Goal: Task Accomplishment & Management: Use online tool/utility

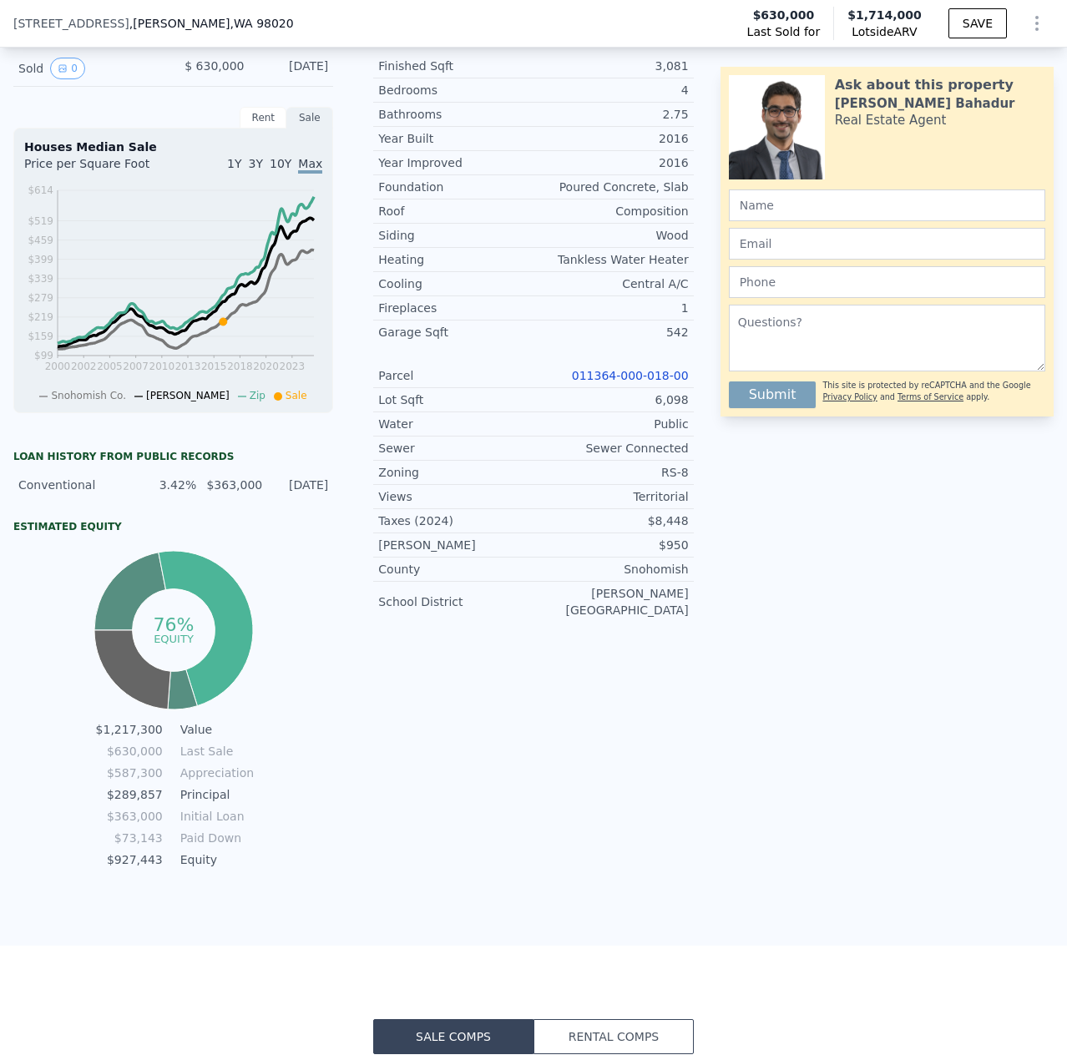
scroll to position [325, 0]
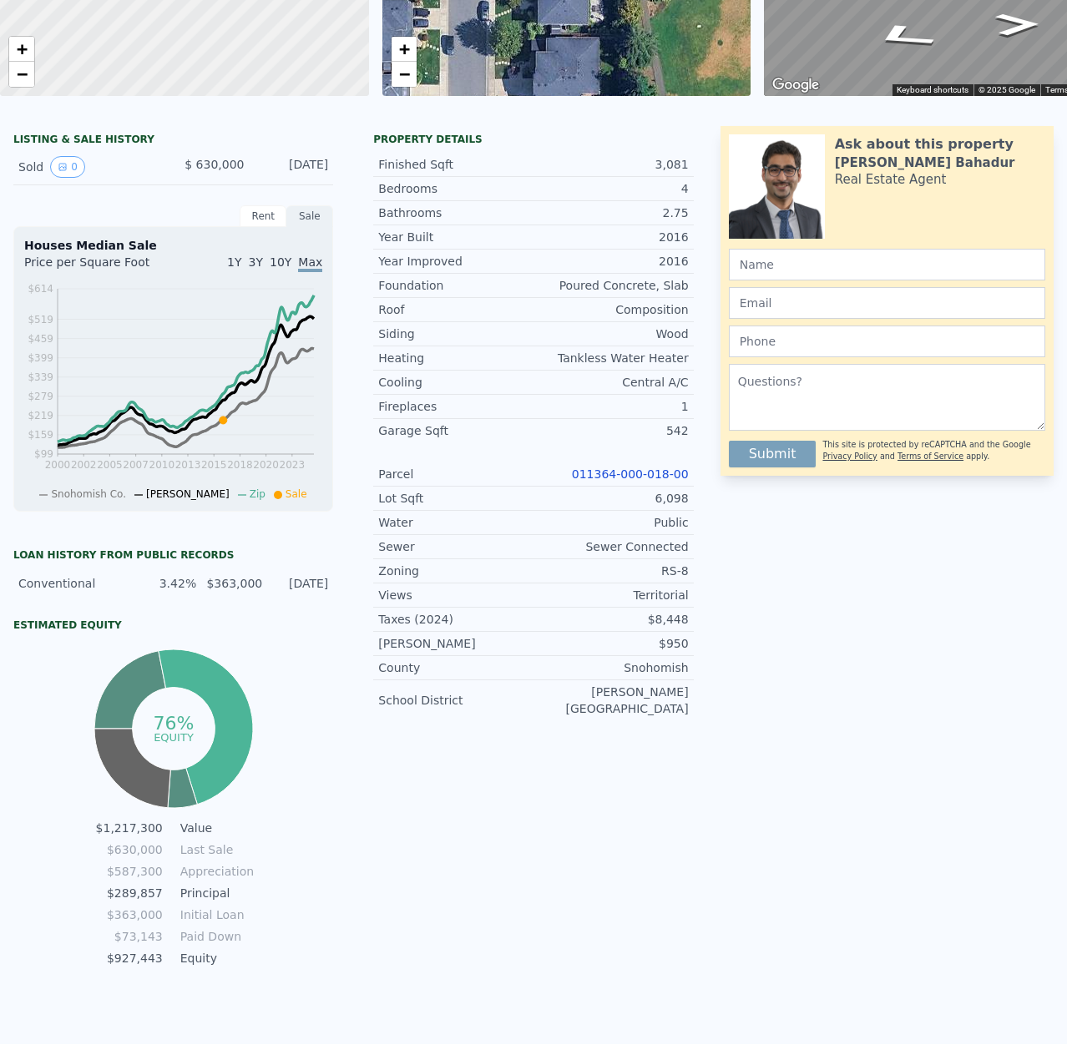
checkbox input "false"
checkbox input "true"
type input "$ 1,726,000"
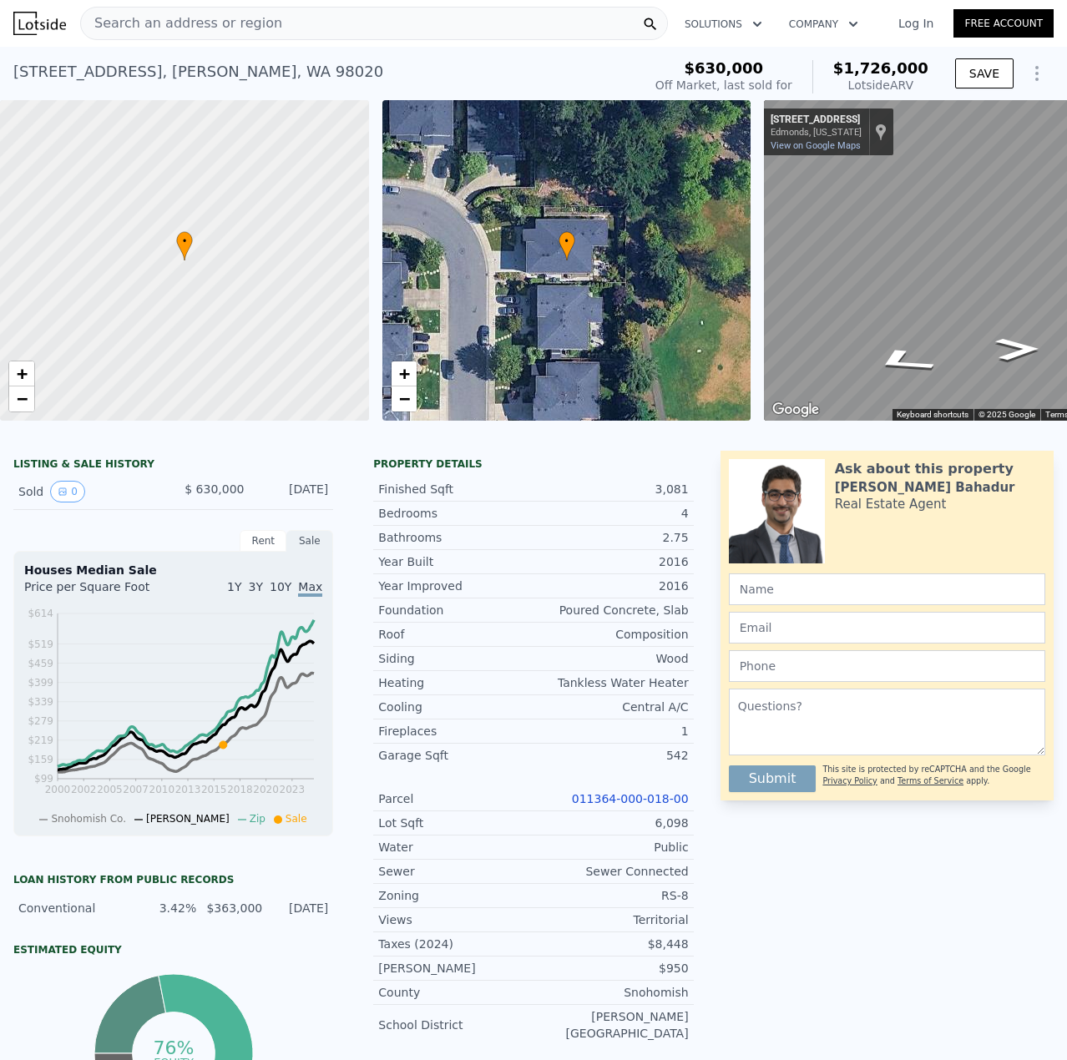
type input "$ 885,427"
click at [199, 17] on span "Search an address or region" at bounding box center [181, 23] width 201 height 20
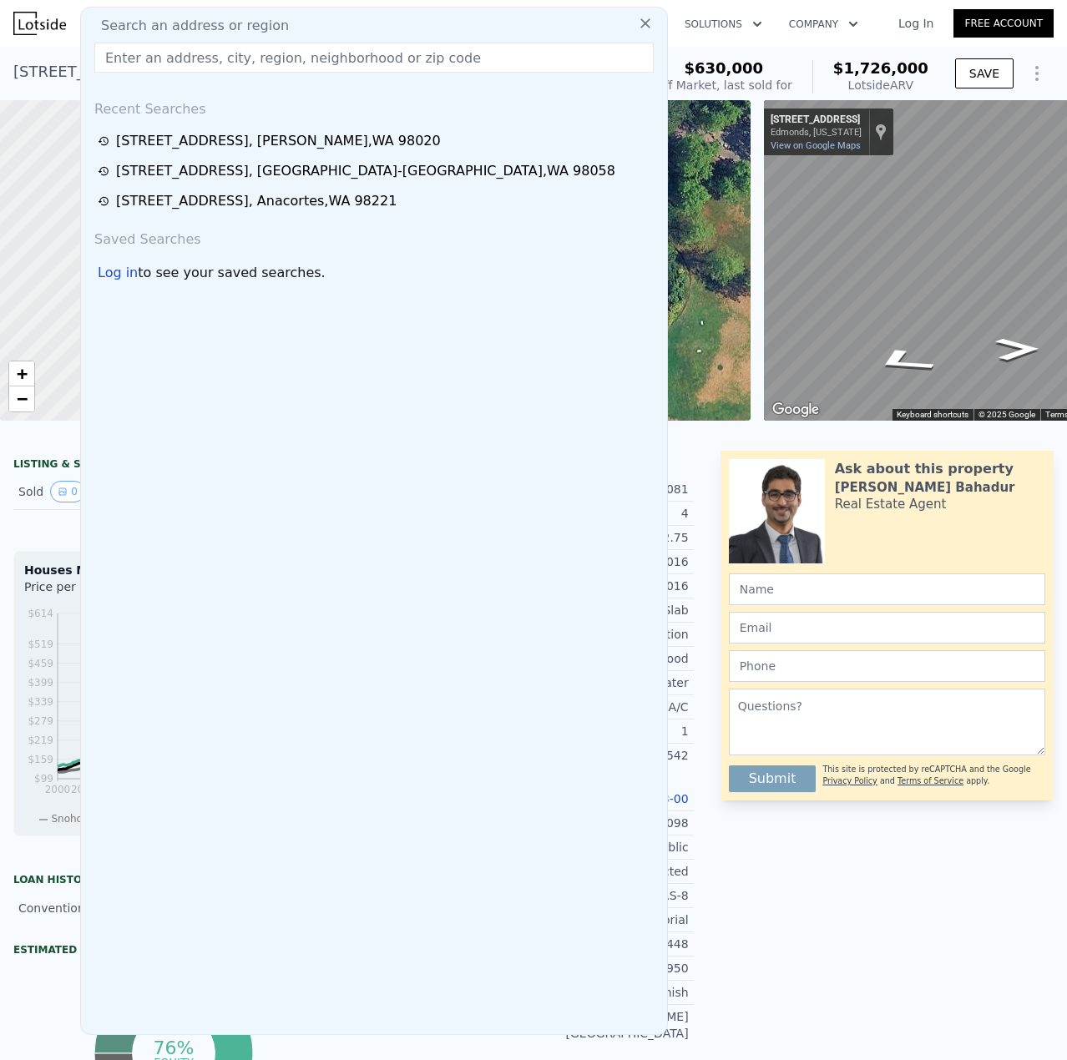
click at [196, 51] on input "text" at bounding box center [373, 58] width 559 height 30
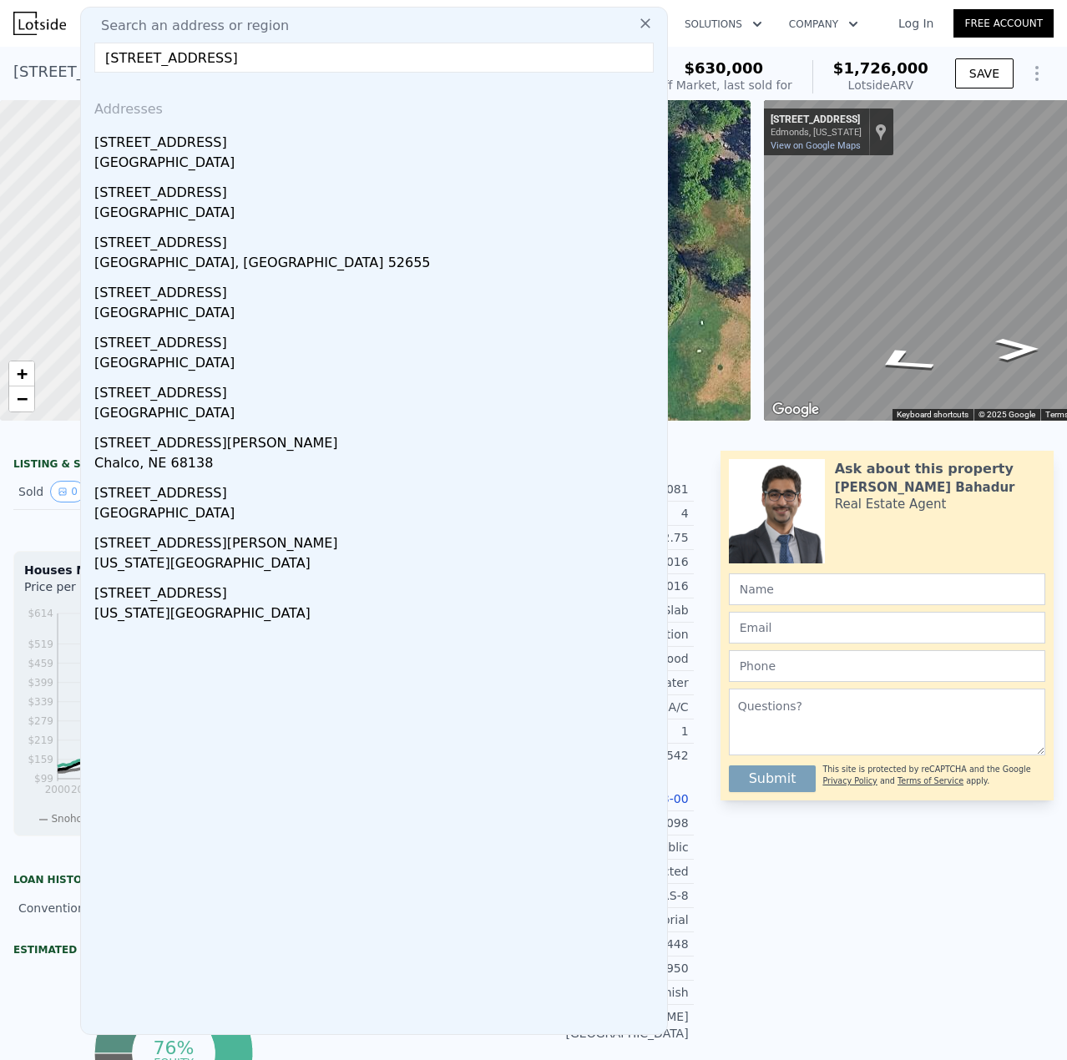
type input "[STREET_ADDRESS]"
drag, startPoint x: 181, startPoint y: 144, endPoint x: 175, endPoint y: 168, distance: 24.9
click at [183, 152] on div "[STREET_ADDRESS]" at bounding box center [377, 139] width 566 height 27
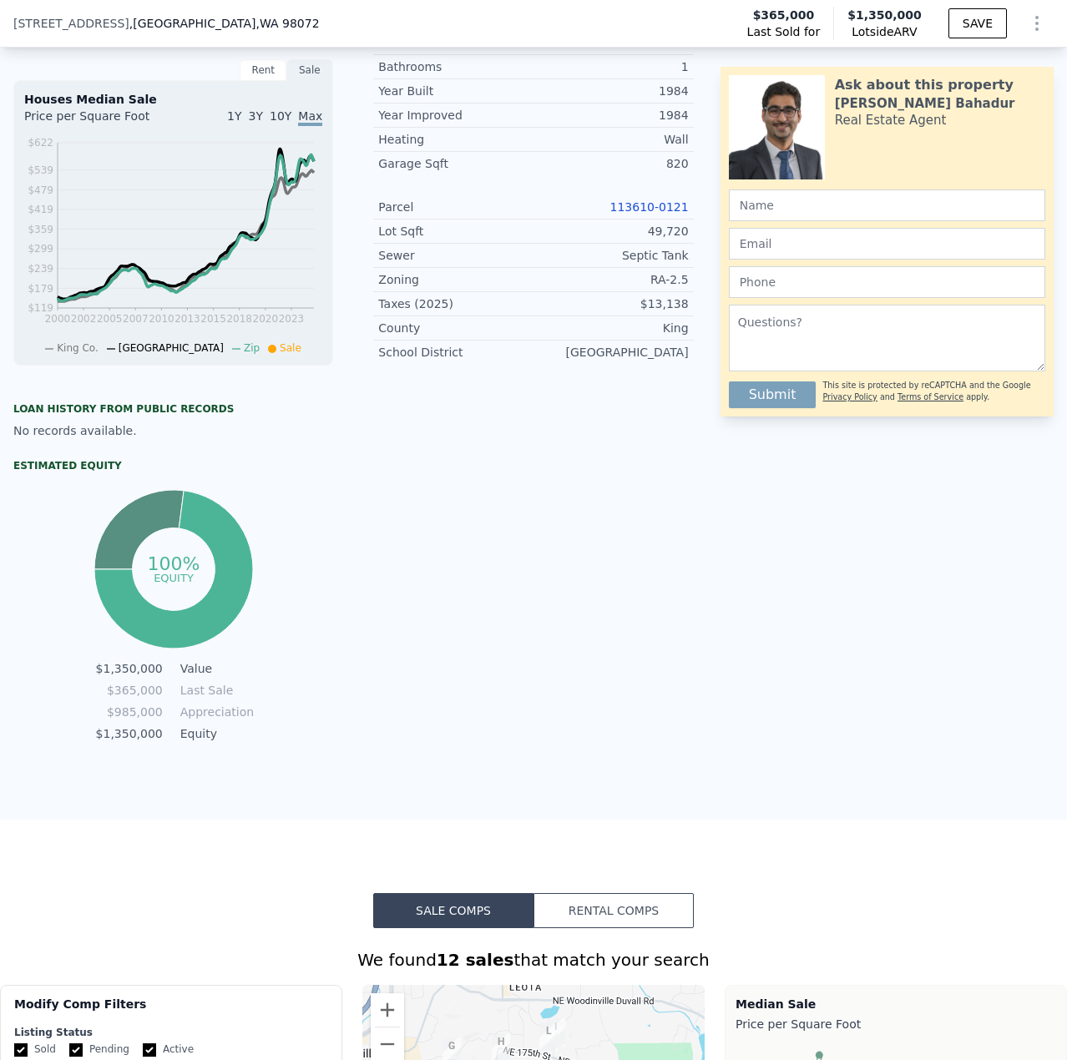
scroll to position [411, 0]
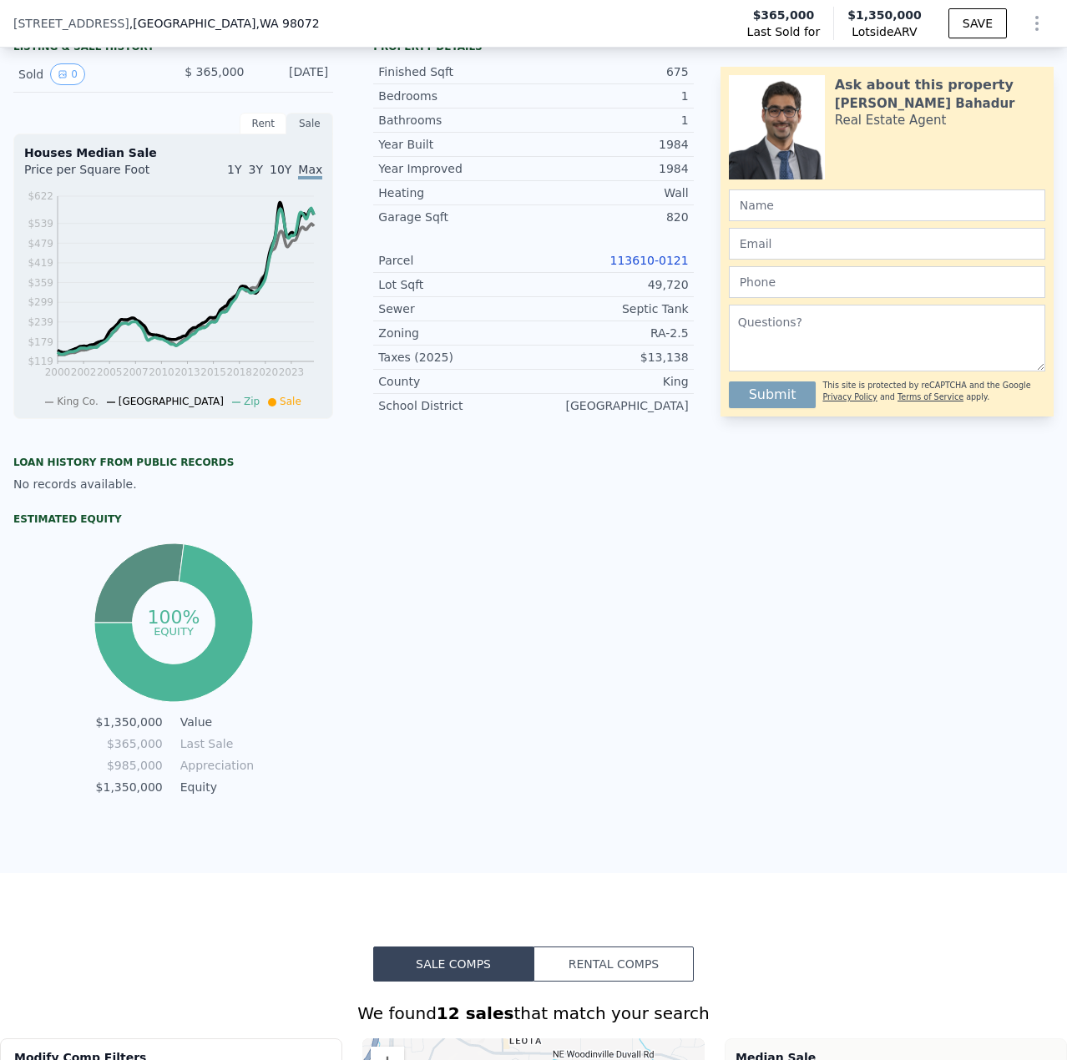
click at [639, 267] on link "113610-0121" at bounding box center [649, 260] width 78 height 13
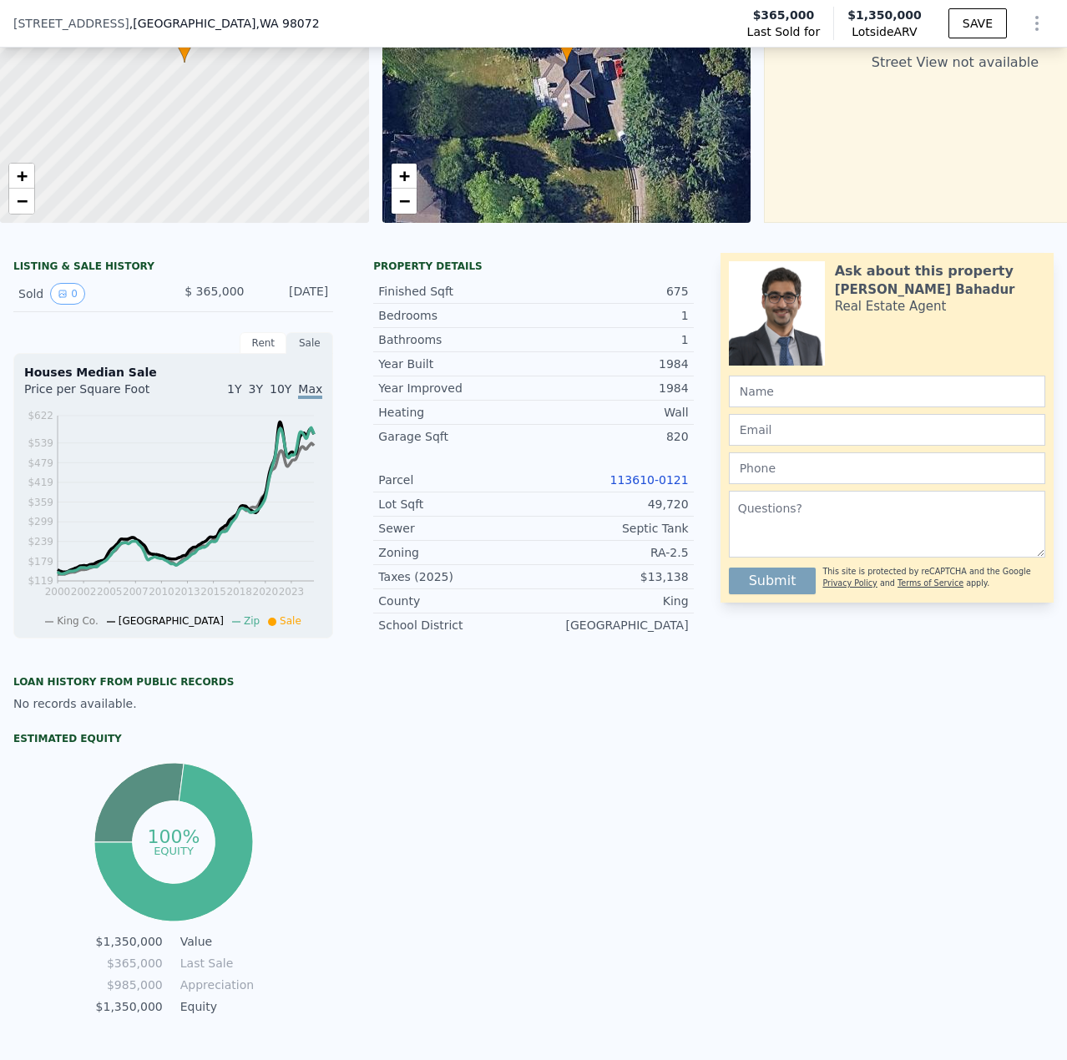
scroll to position [161, 0]
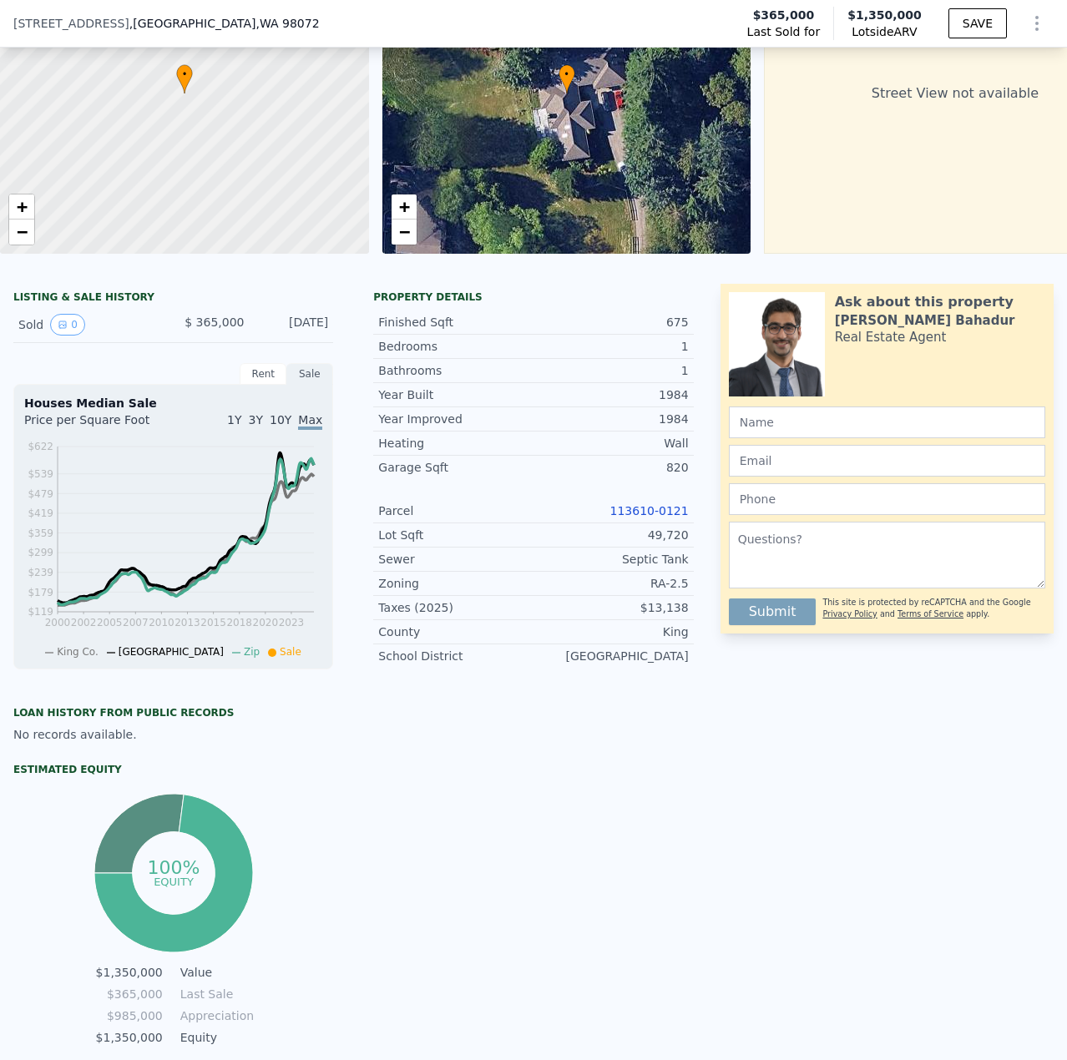
click at [651, 517] on link "113610-0121" at bounding box center [649, 510] width 78 height 13
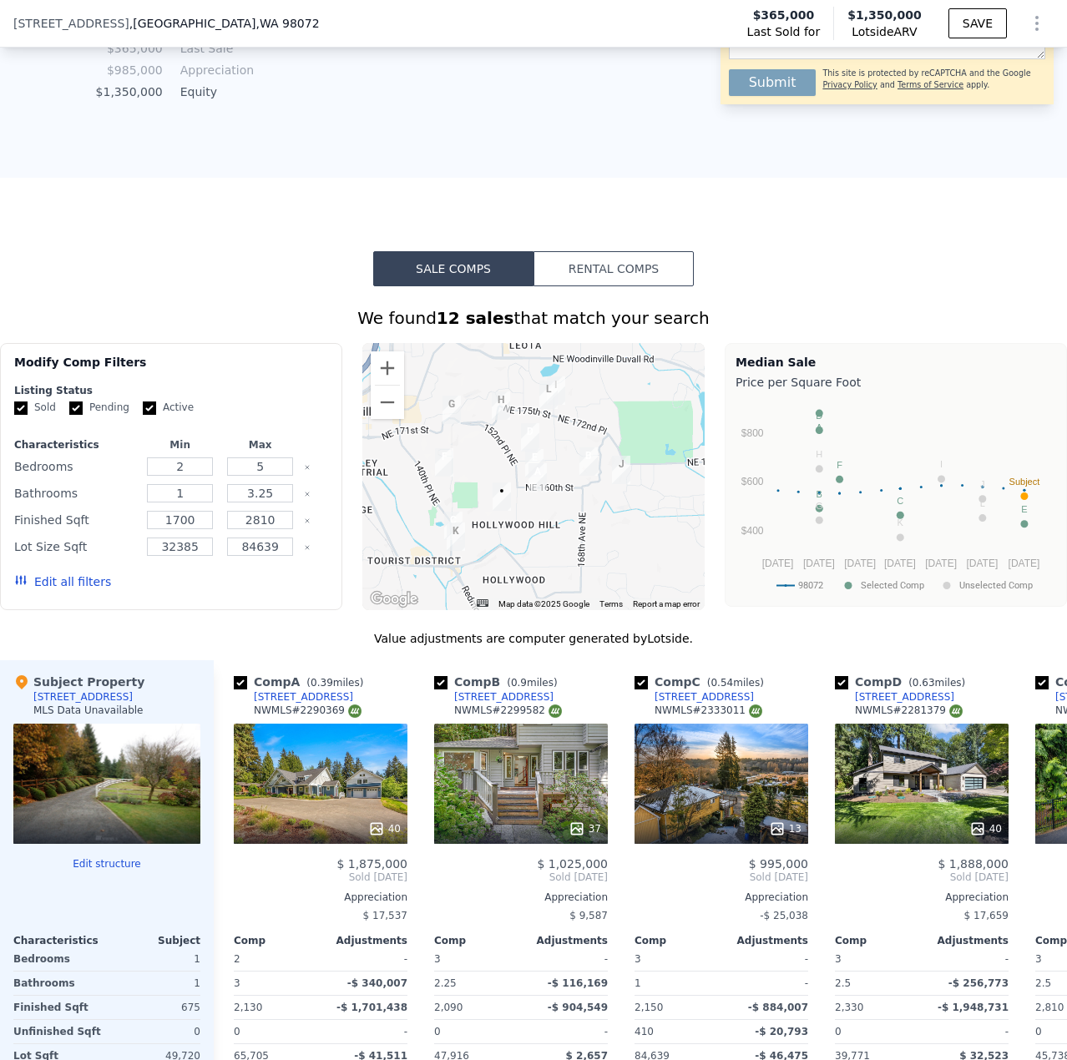
scroll to position [1496, 0]
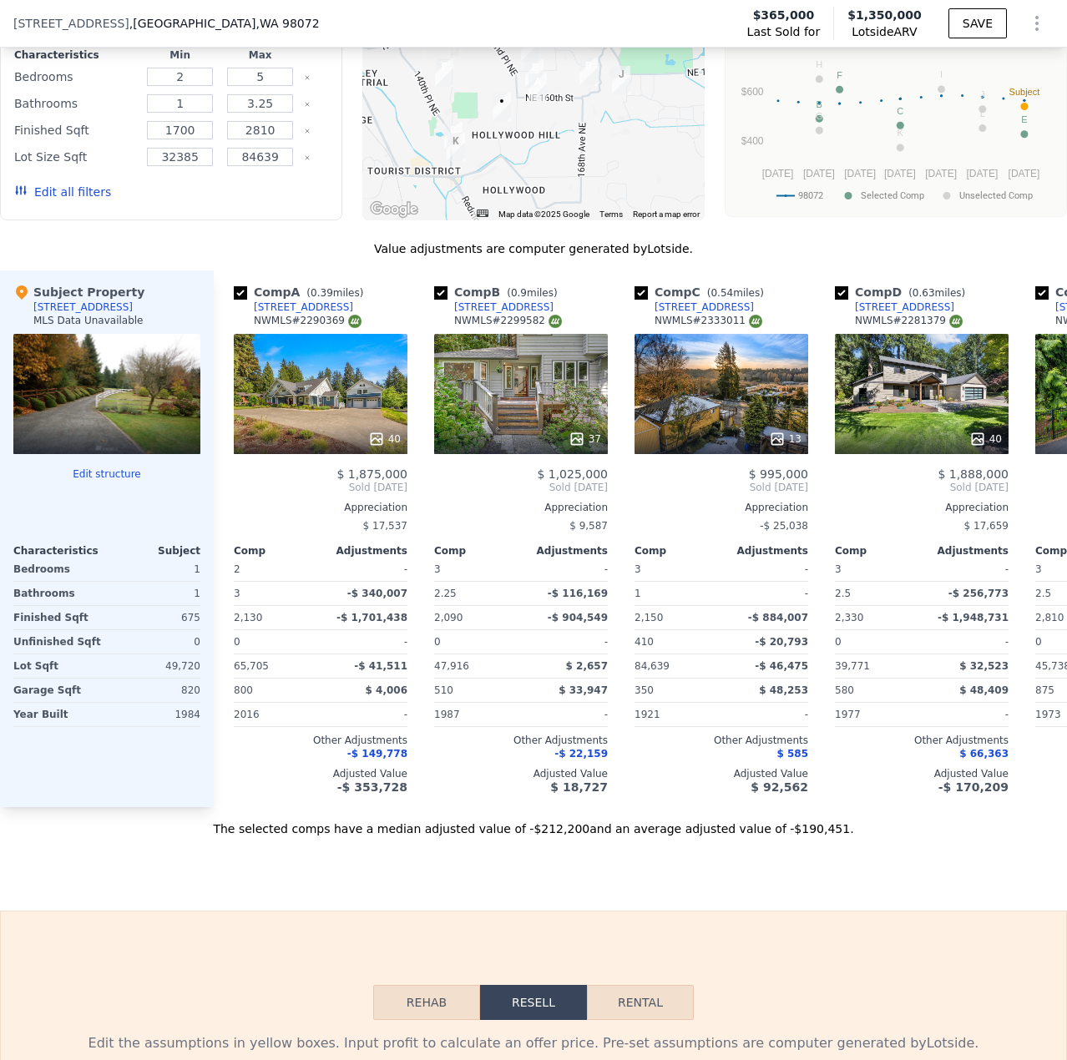
click at [107, 481] on button "Edit structure" at bounding box center [106, 473] width 187 height 13
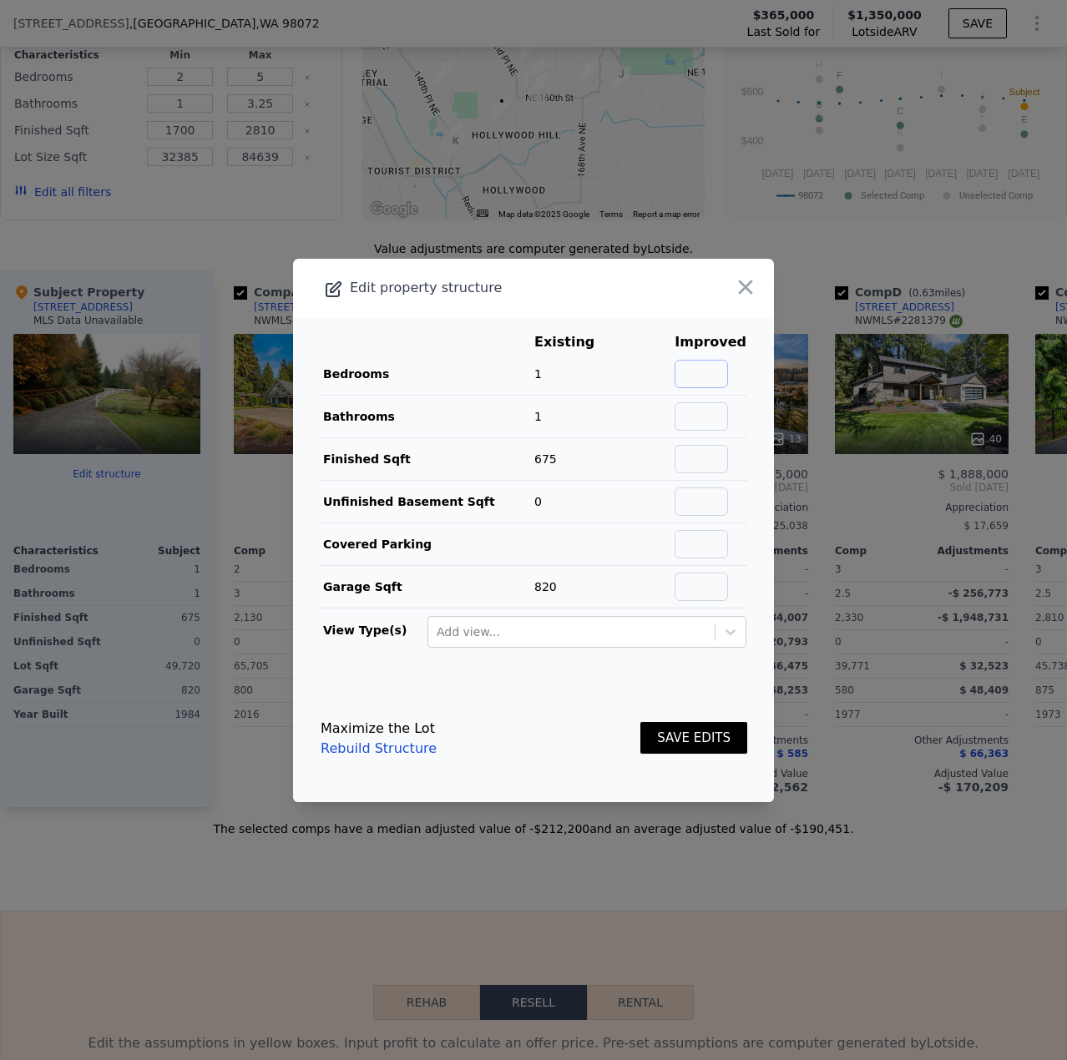
drag, startPoint x: 691, startPoint y: 359, endPoint x: 692, endPoint y: 372, distance: 13.4
click at [692, 360] on input "text" at bounding box center [700, 374] width 53 height 28
type input "3"
click at [699, 416] on input "text" at bounding box center [700, 416] width 53 height 28
type input "2"
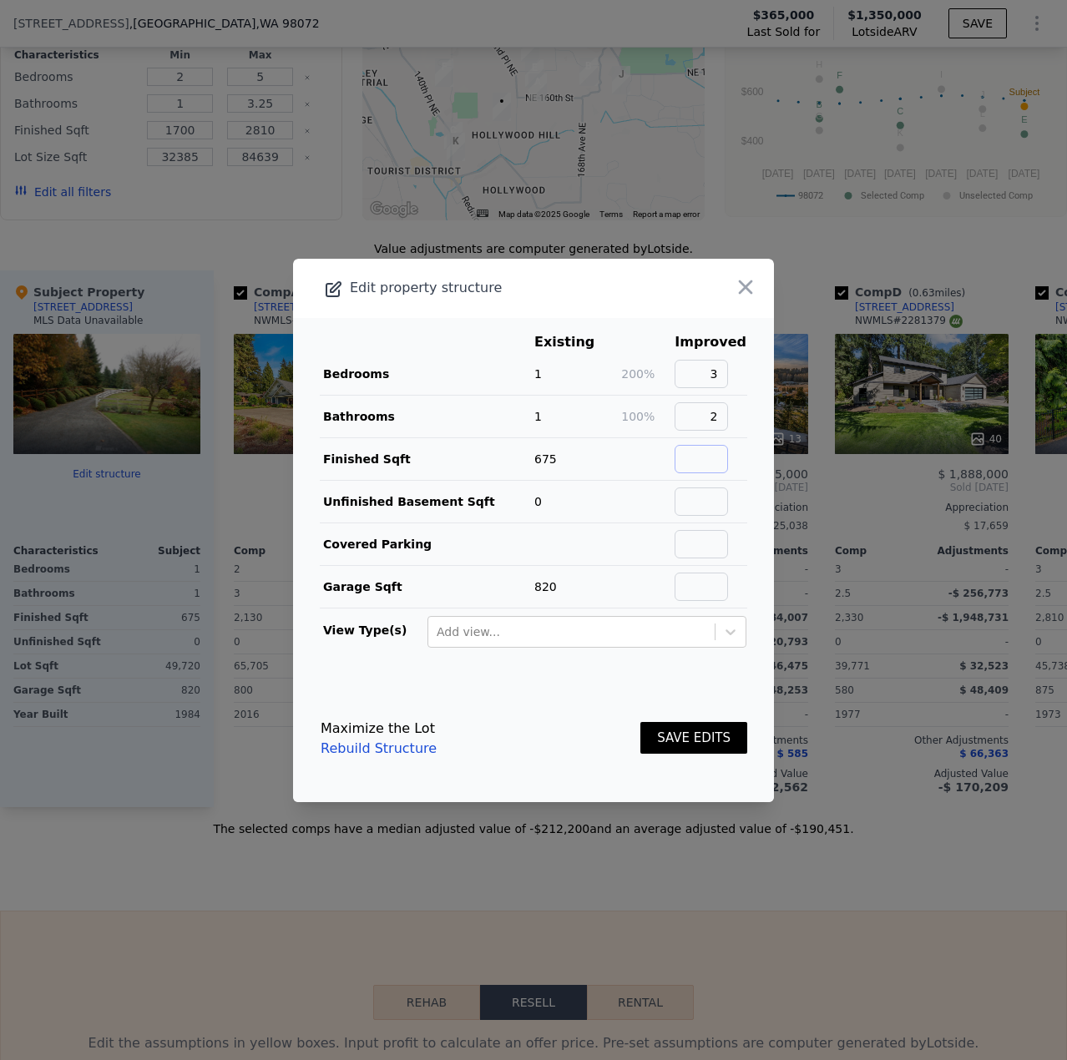
click at [706, 456] on input "text" at bounding box center [700, 459] width 53 height 28
type input "2090"
click at [656, 735] on button "SAVE EDITS" at bounding box center [693, 738] width 107 height 33
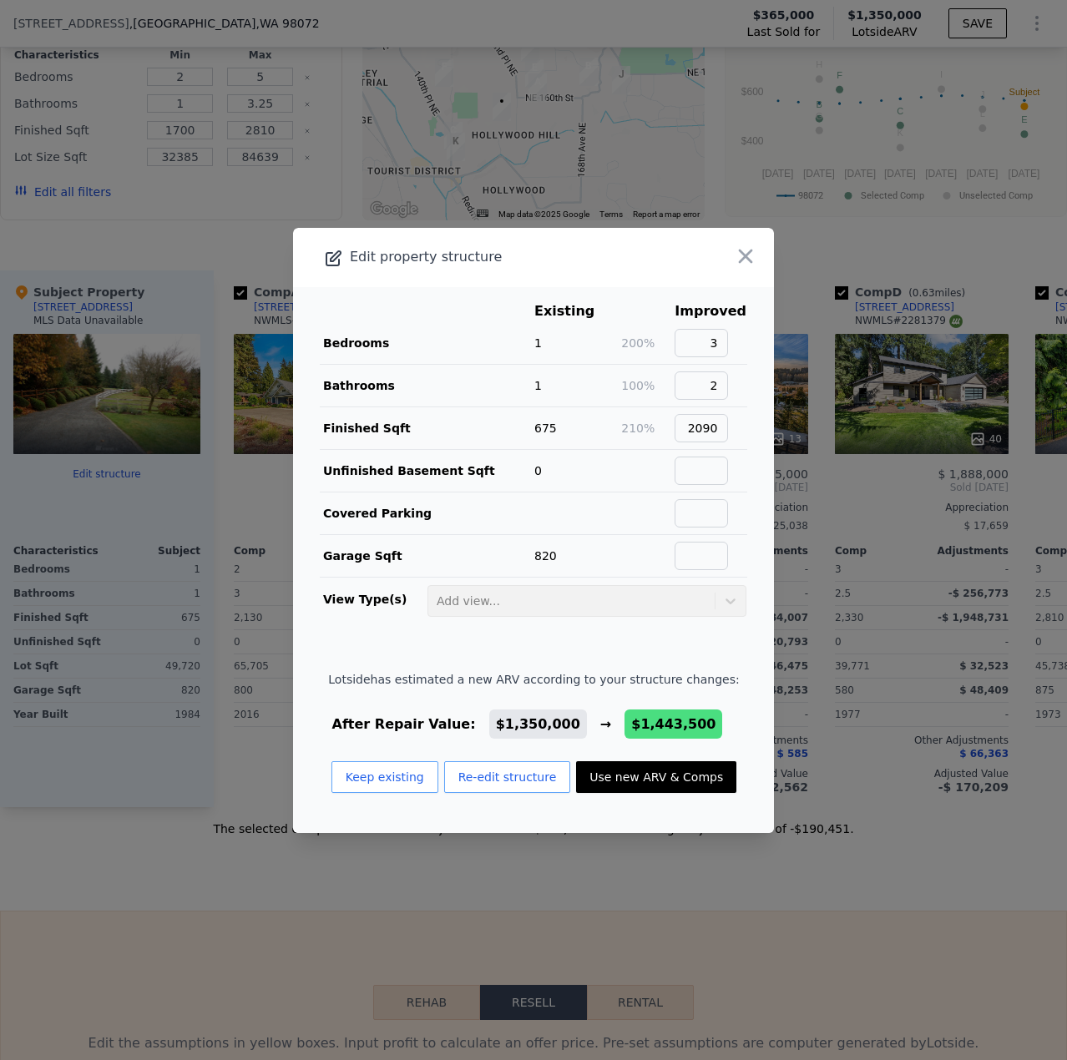
click at [667, 778] on button "Use new ARV & Comps" at bounding box center [656, 777] width 160 height 32
type input "1.75"
type input "4.25"
type input "2130"
type input "2880"
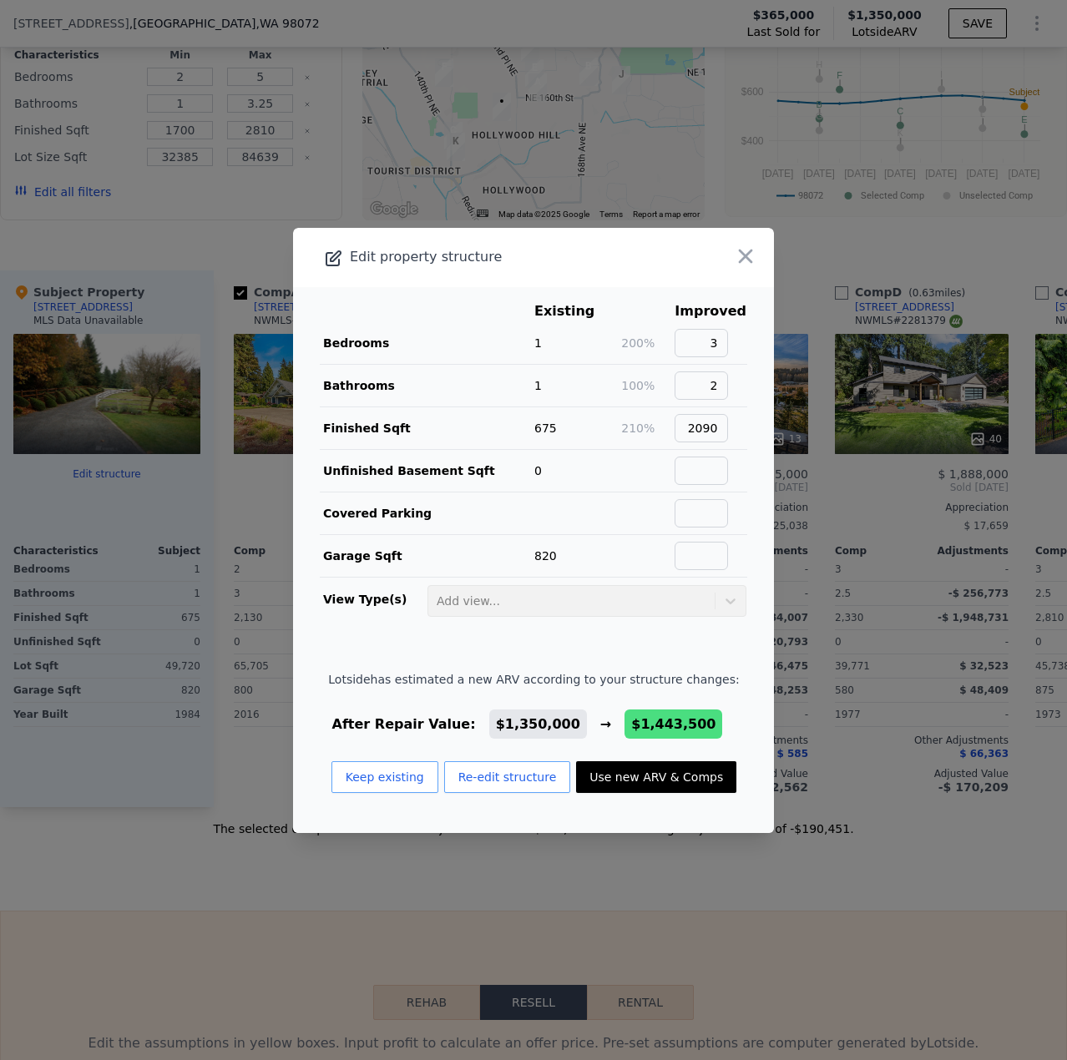
type input "32800"
type input "81457"
checkbox input "false"
checkbox input "true"
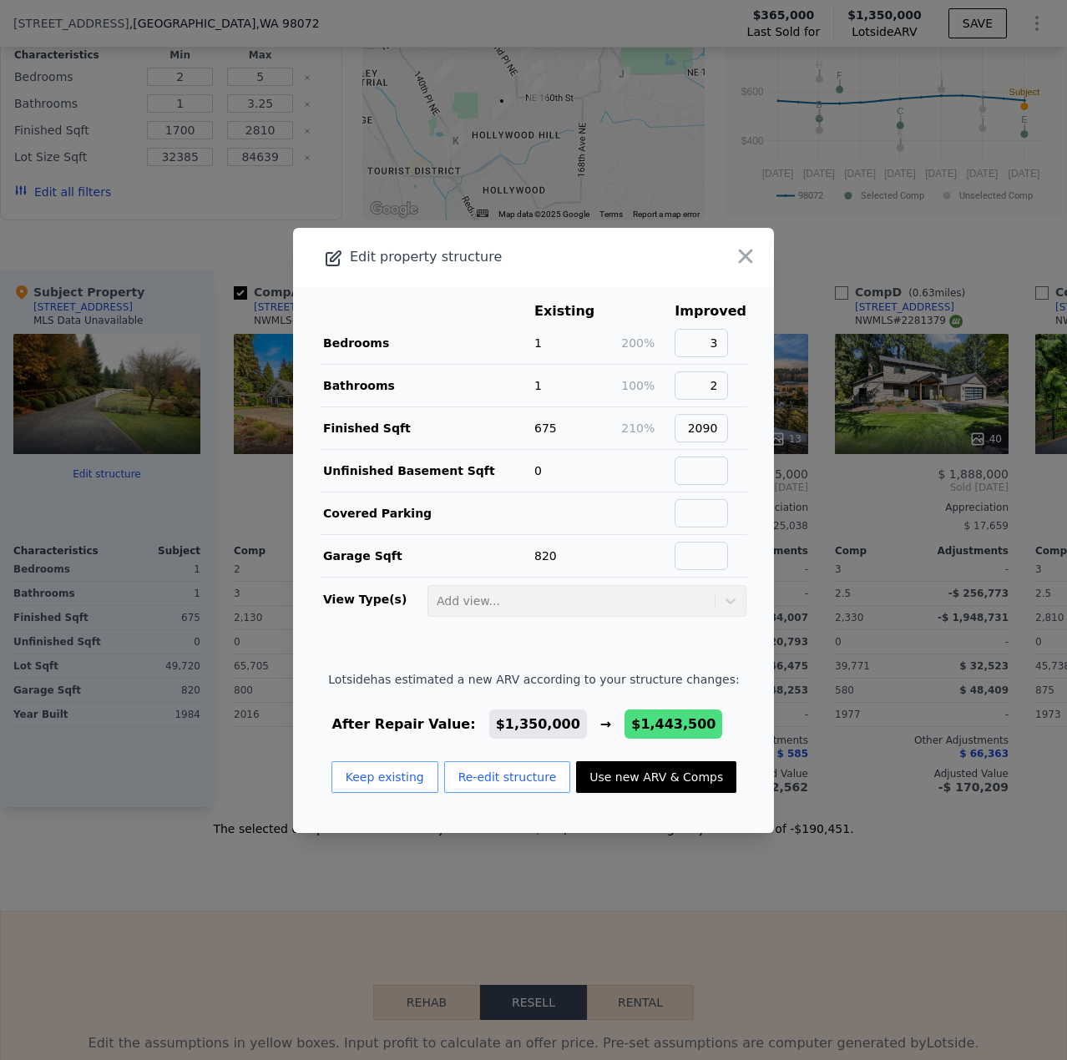
checkbox input "true"
type input "$ 1,443,500"
type input "$ 952,853"
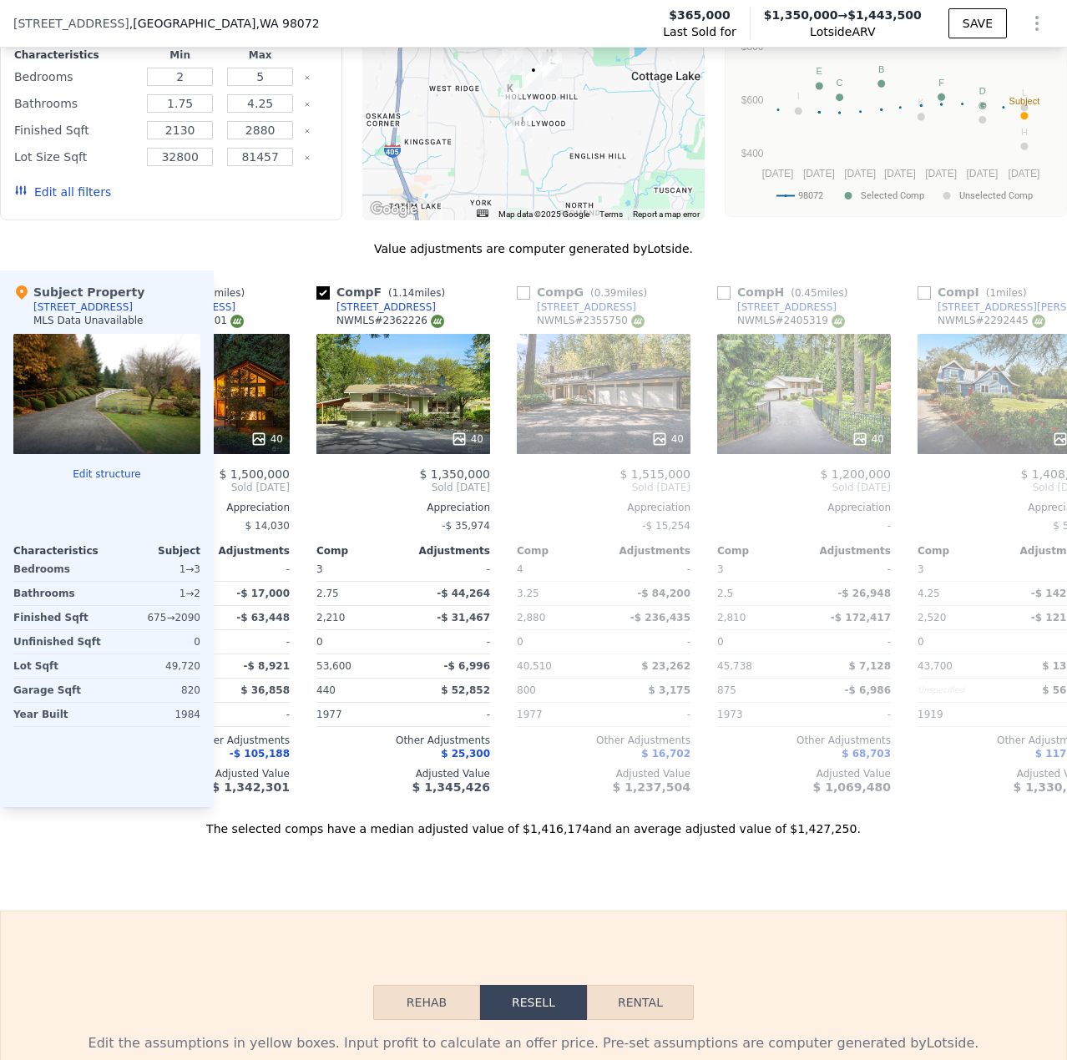
scroll to position [0, 946]
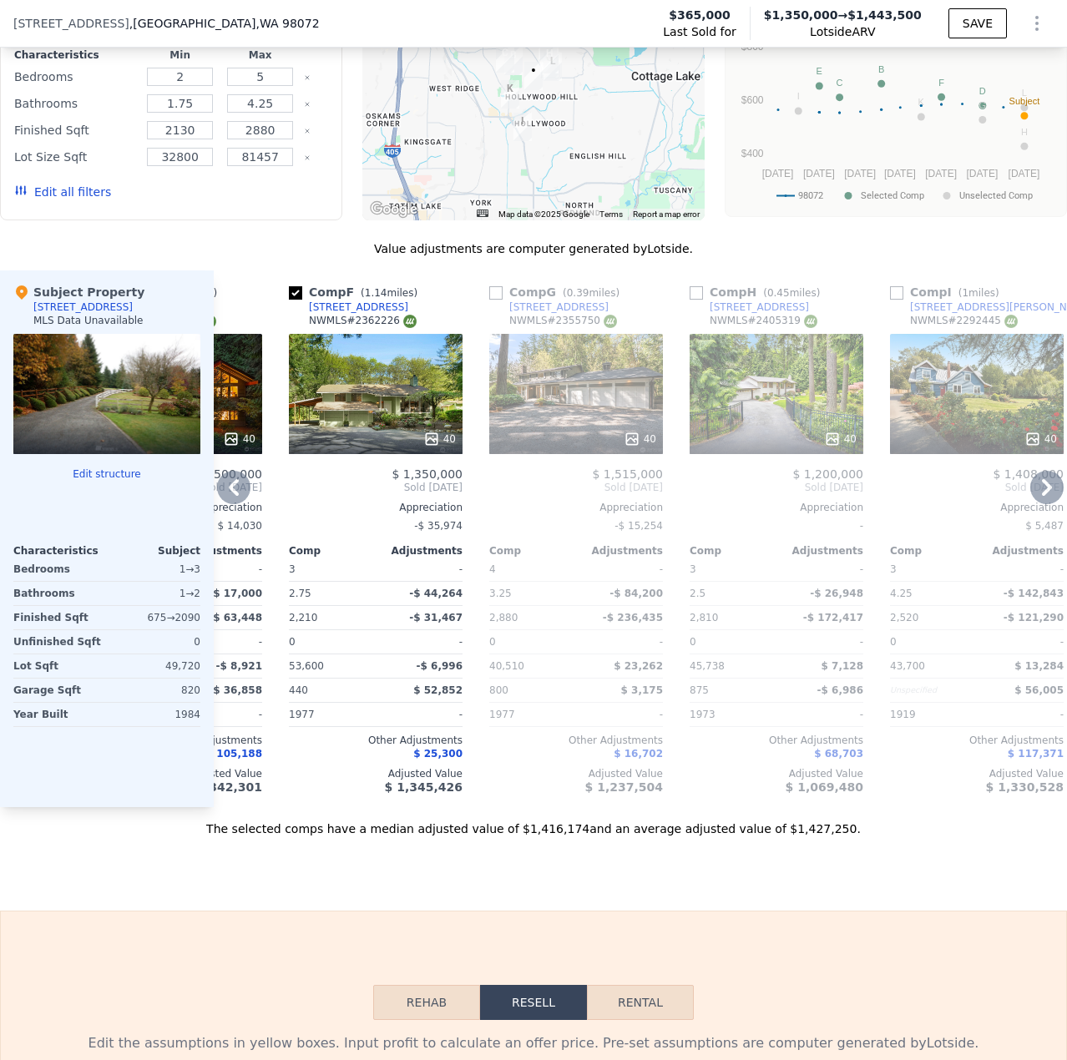
click at [771, 441] on div at bounding box center [776, 439] width 174 height 30
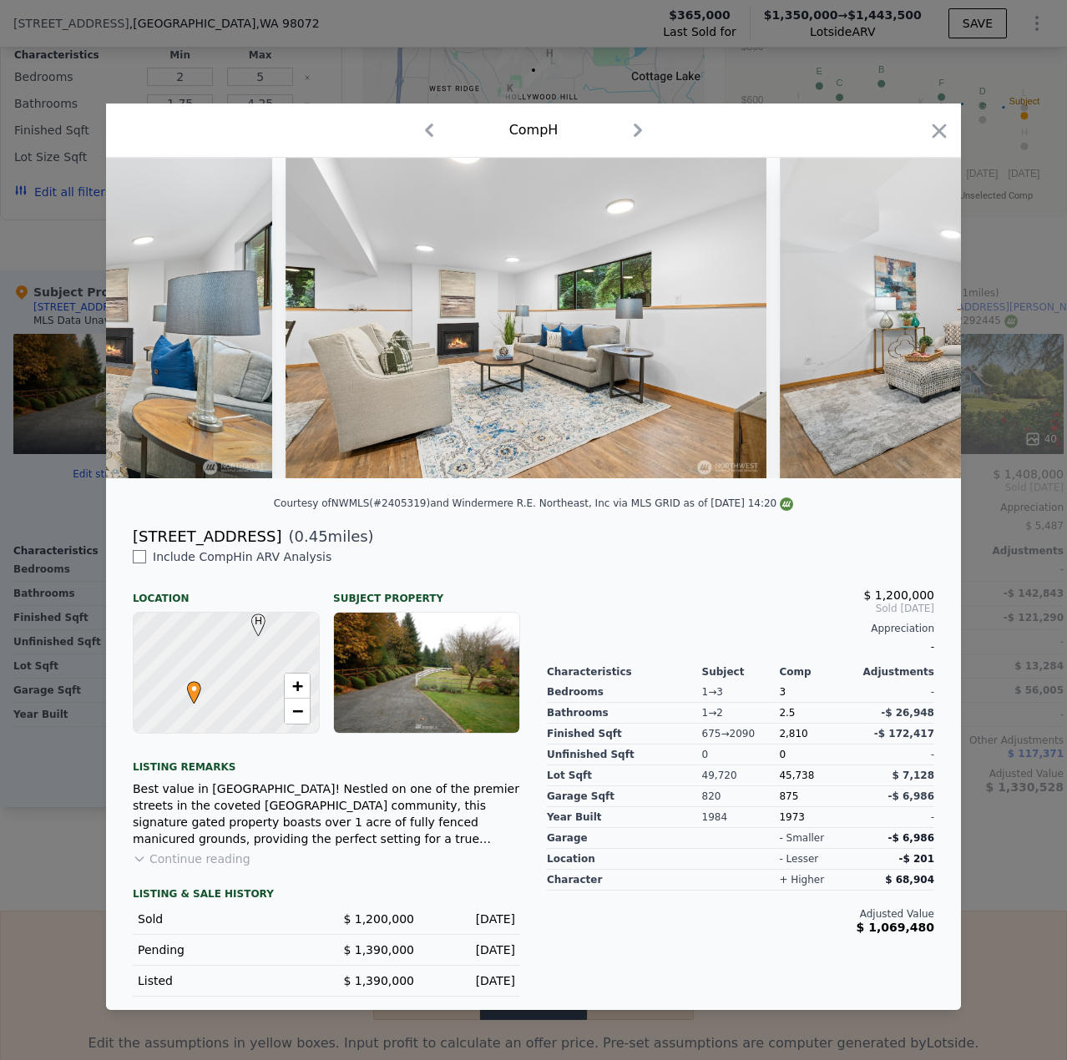
scroll to position [0, 8936]
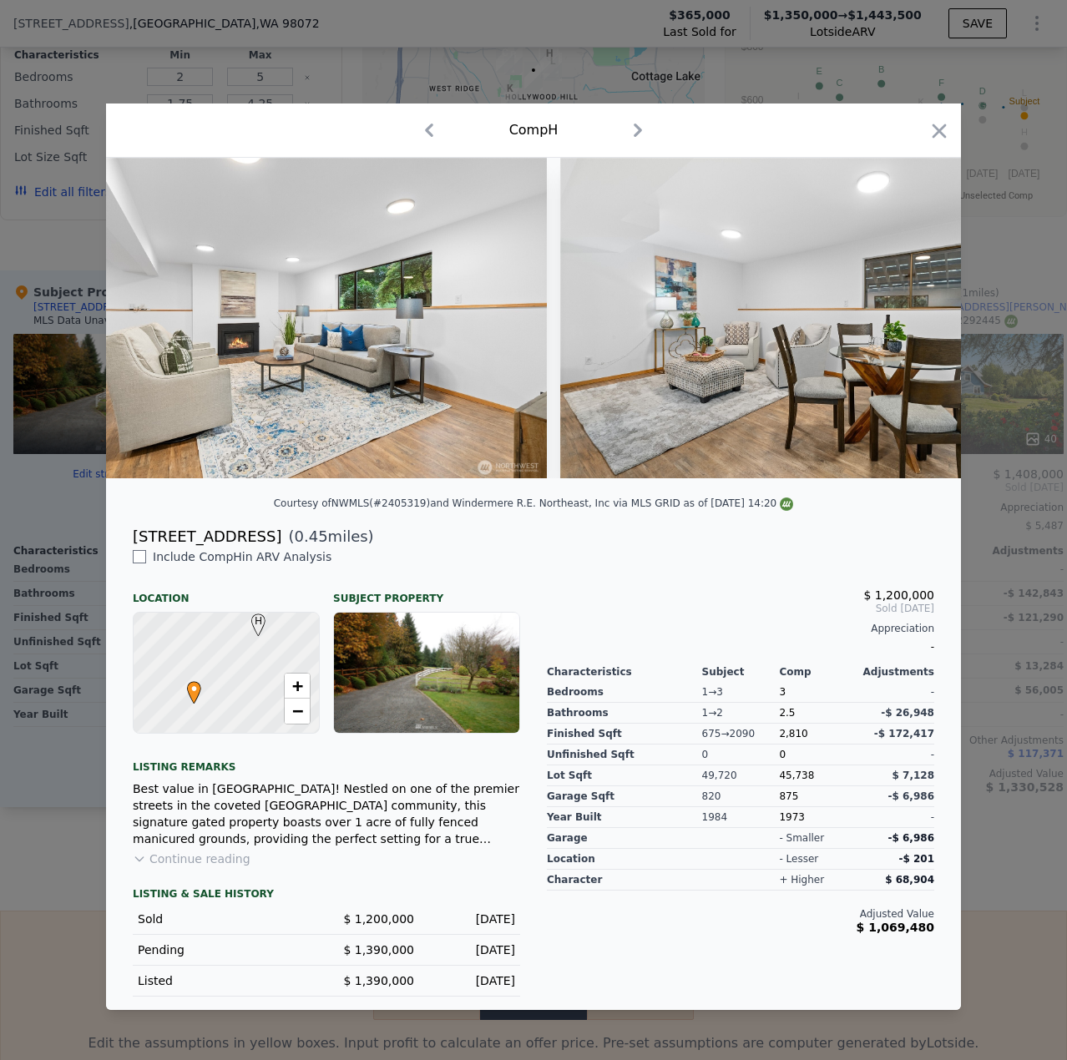
click at [946, 129] on icon "button" at bounding box center [938, 130] width 23 height 23
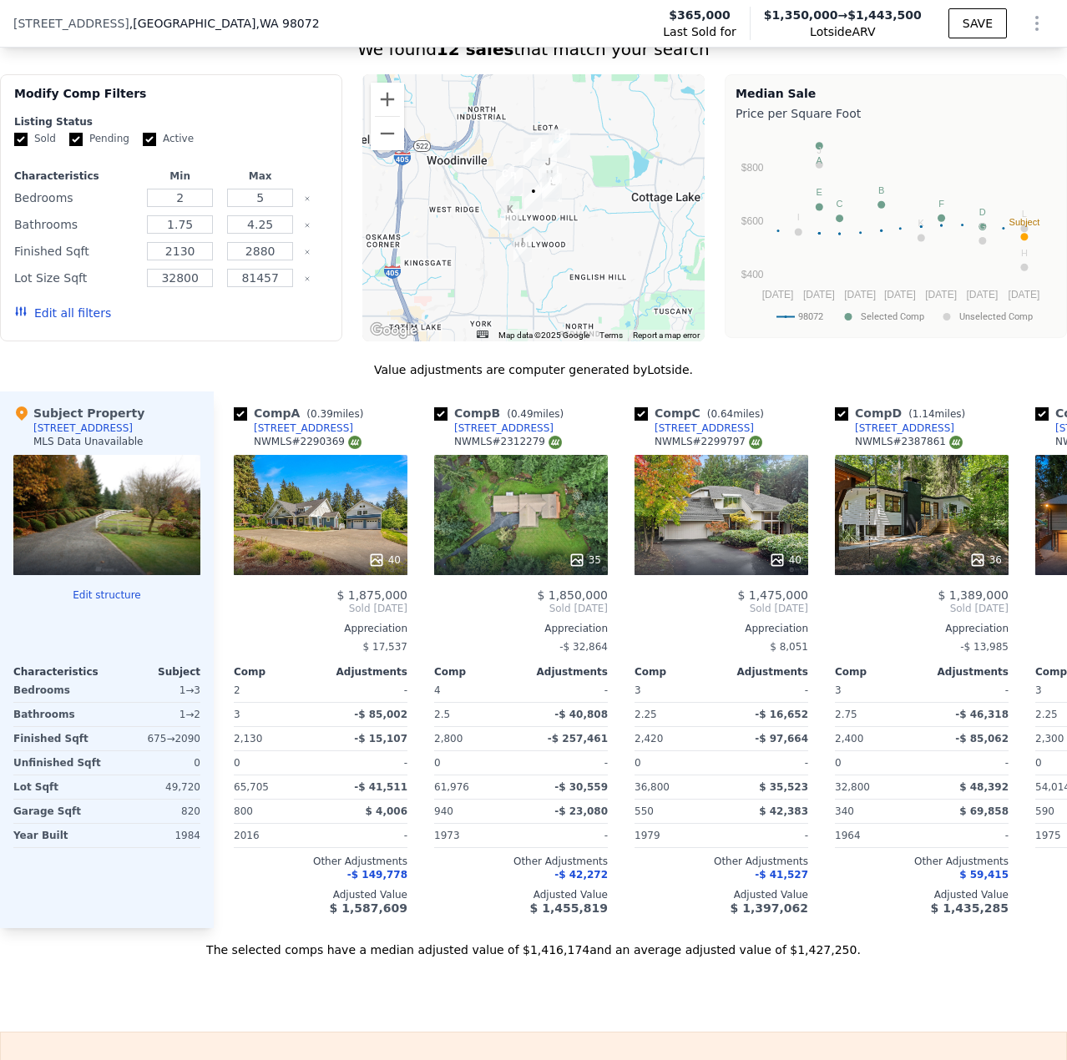
scroll to position [1329, 0]
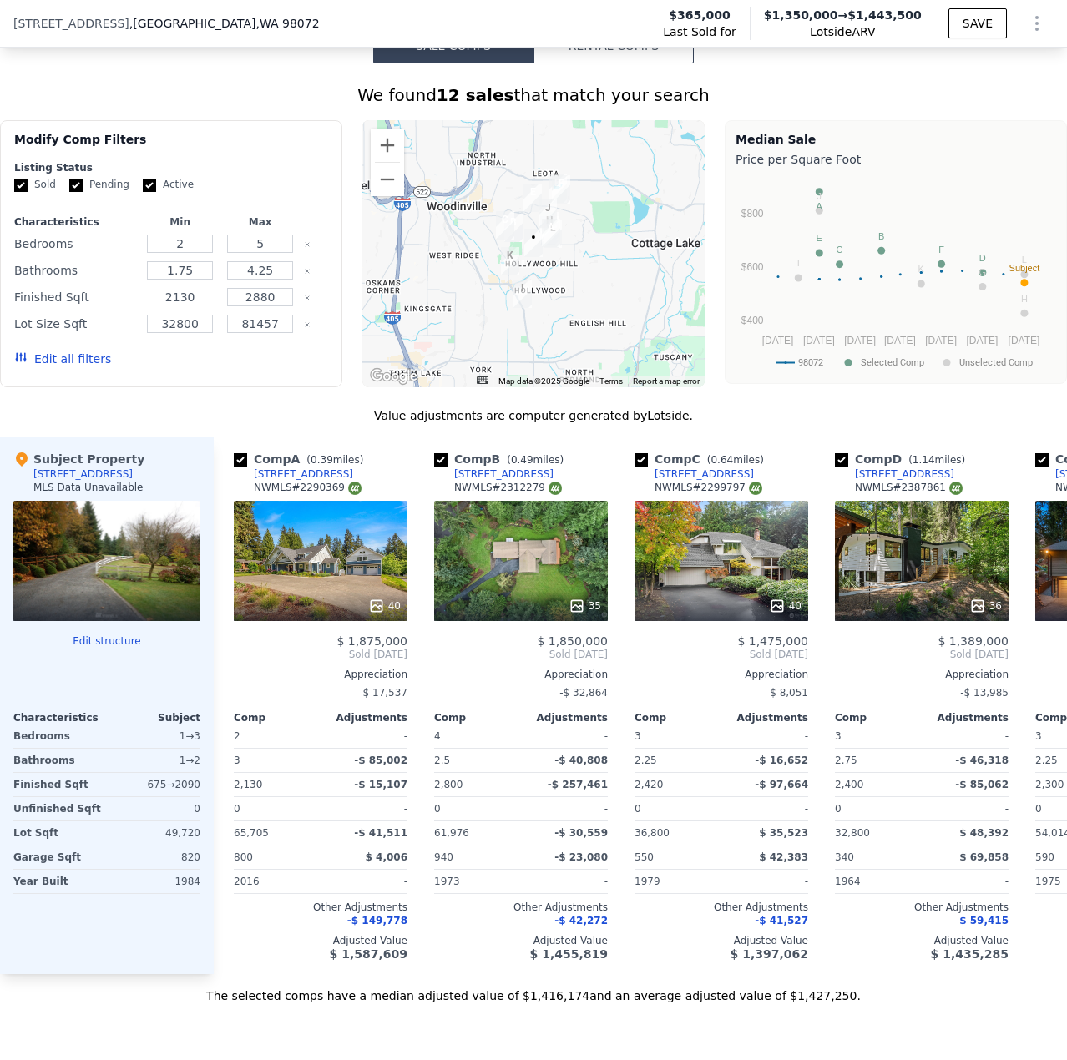
drag, startPoint x: 195, startPoint y: 309, endPoint x: 166, endPoint y: 314, distance: 29.6
click at [166, 306] on input "2130" at bounding box center [180, 297] width 66 height 18
type input "1800"
drag, startPoint x: 275, startPoint y: 313, endPoint x: 250, endPoint y: 317, distance: 26.2
click at [250, 306] on input "2880" at bounding box center [260, 297] width 66 height 18
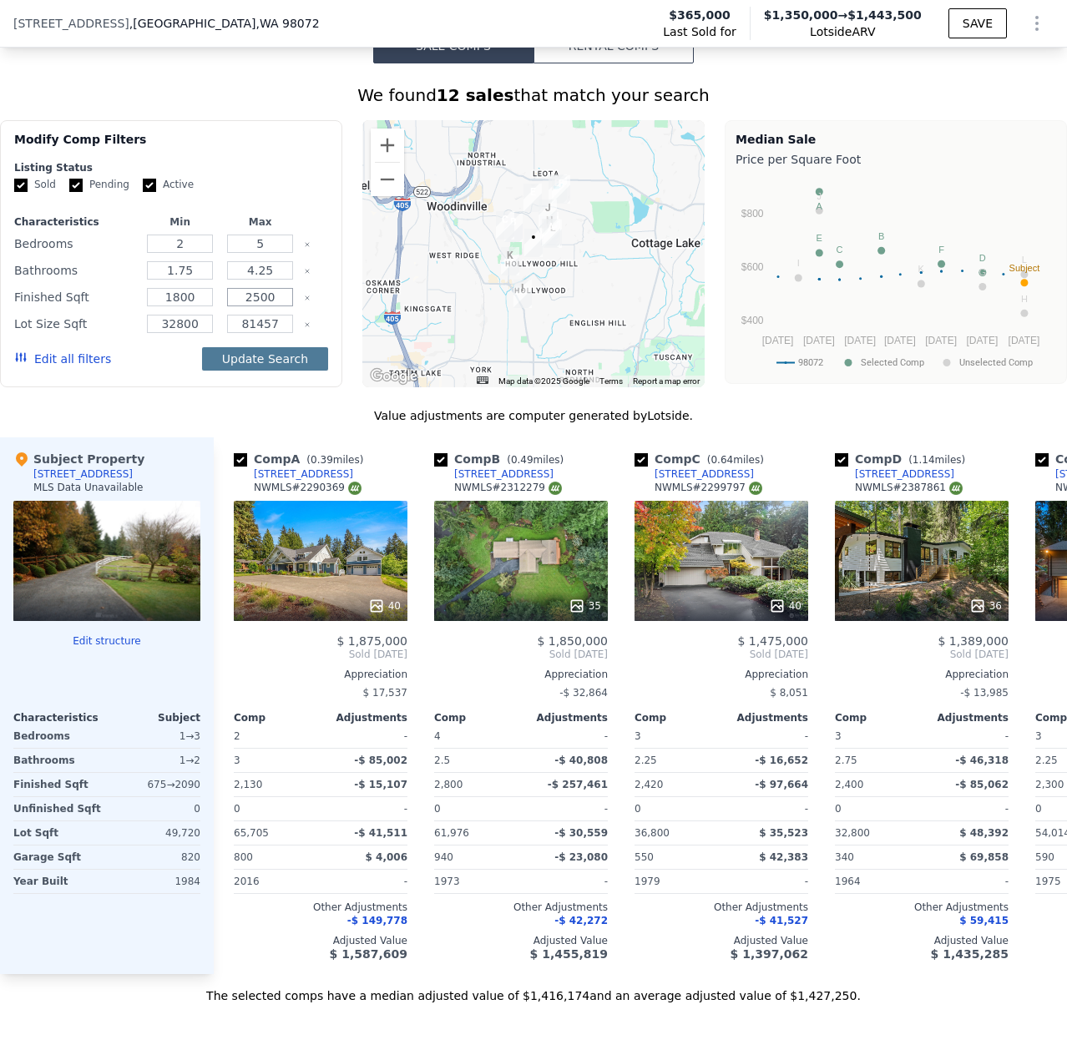
type input "2500"
click at [276, 371] on button "Update Search" at bounding box center [265, 358] width 126 height 23
checkbox input "false"
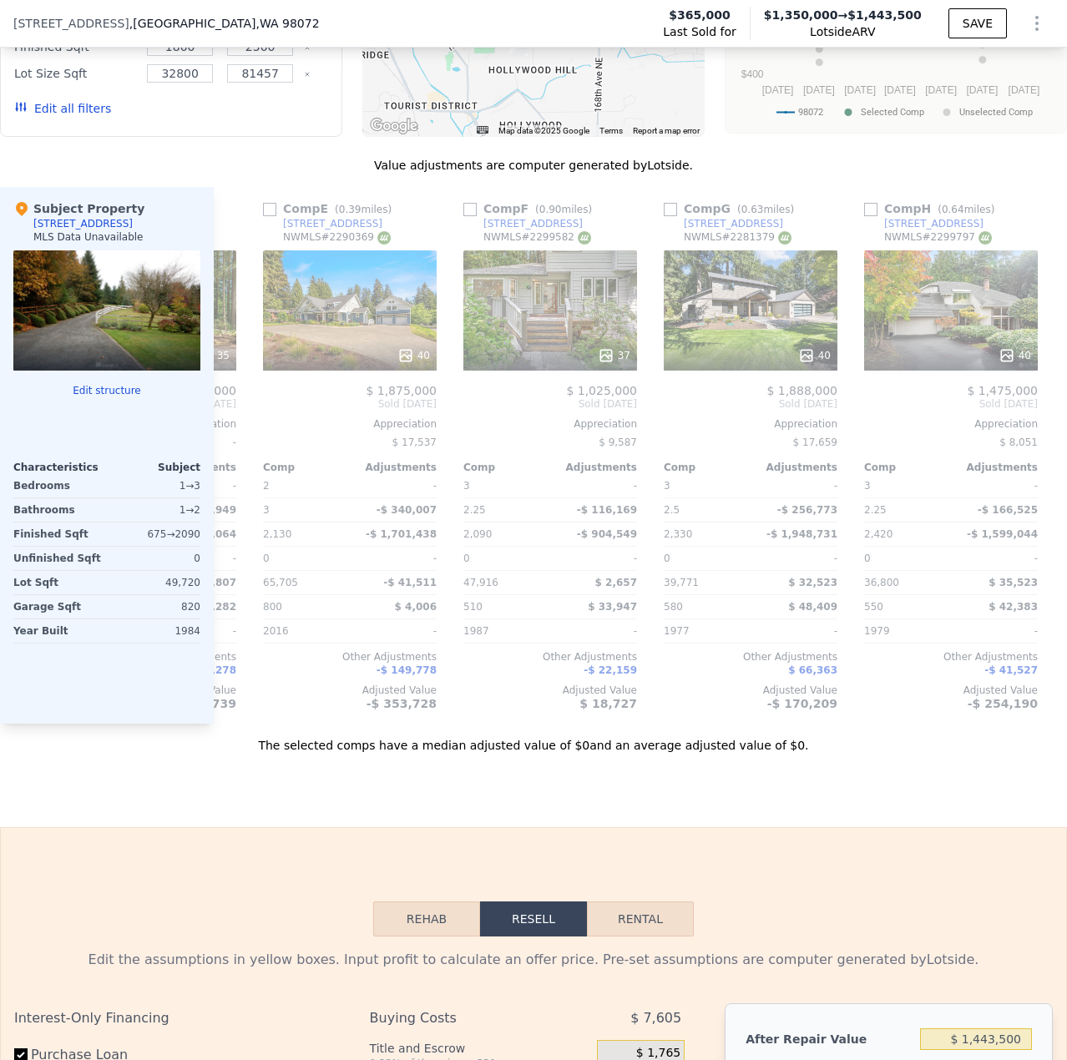
scroll to position [0, 802]
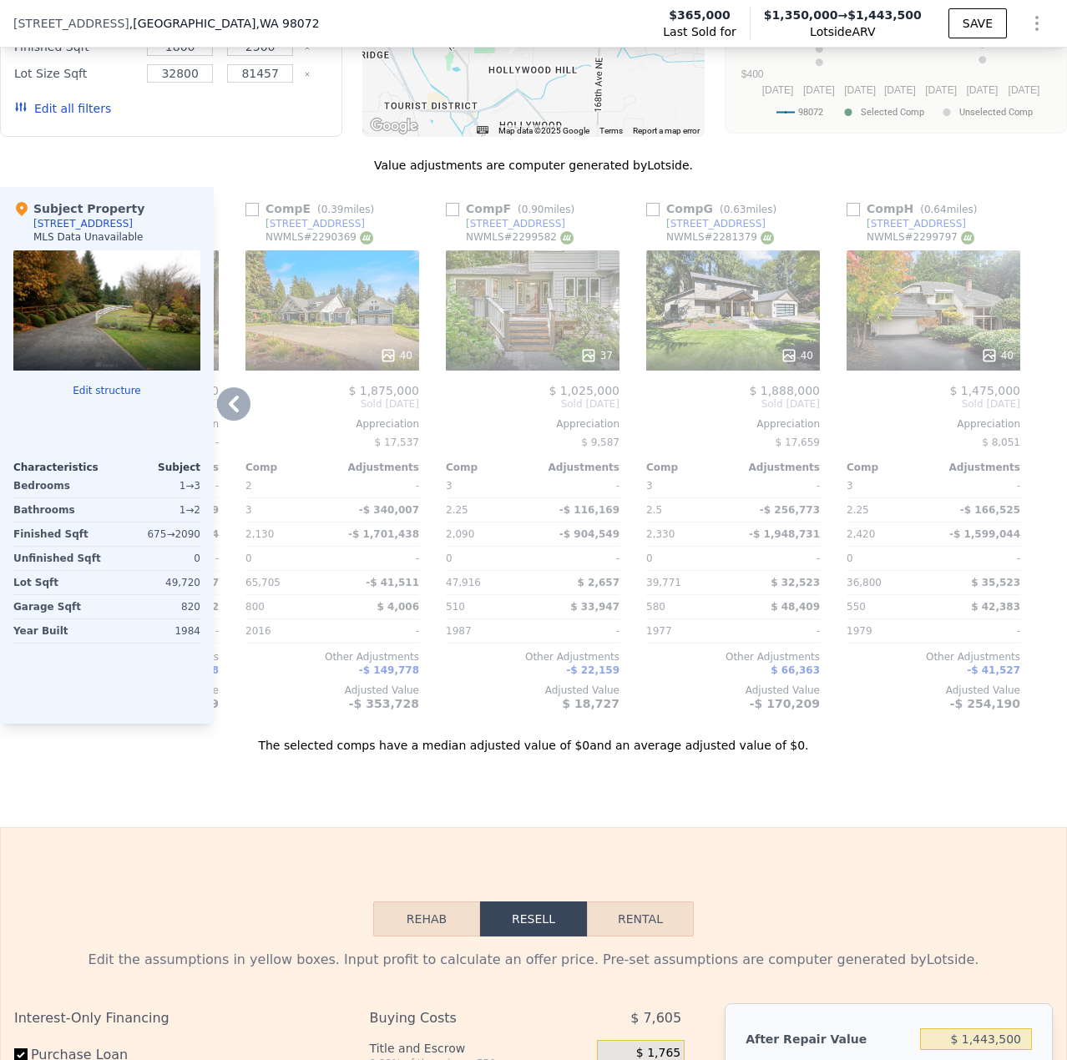
click at [557, 308] on div "37" at bounding box center [533, 310] width 174 height 120
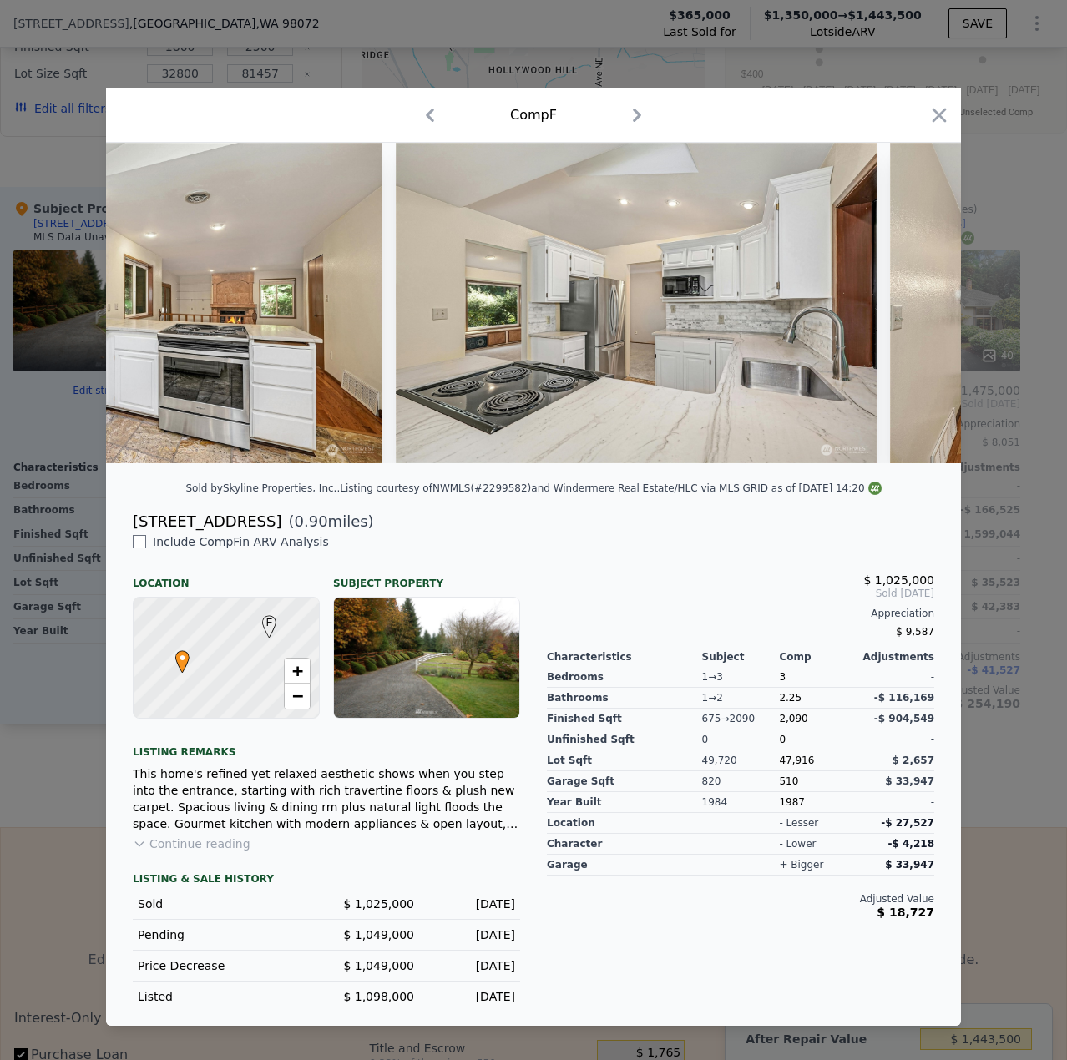
scroll to position [0, 5696]
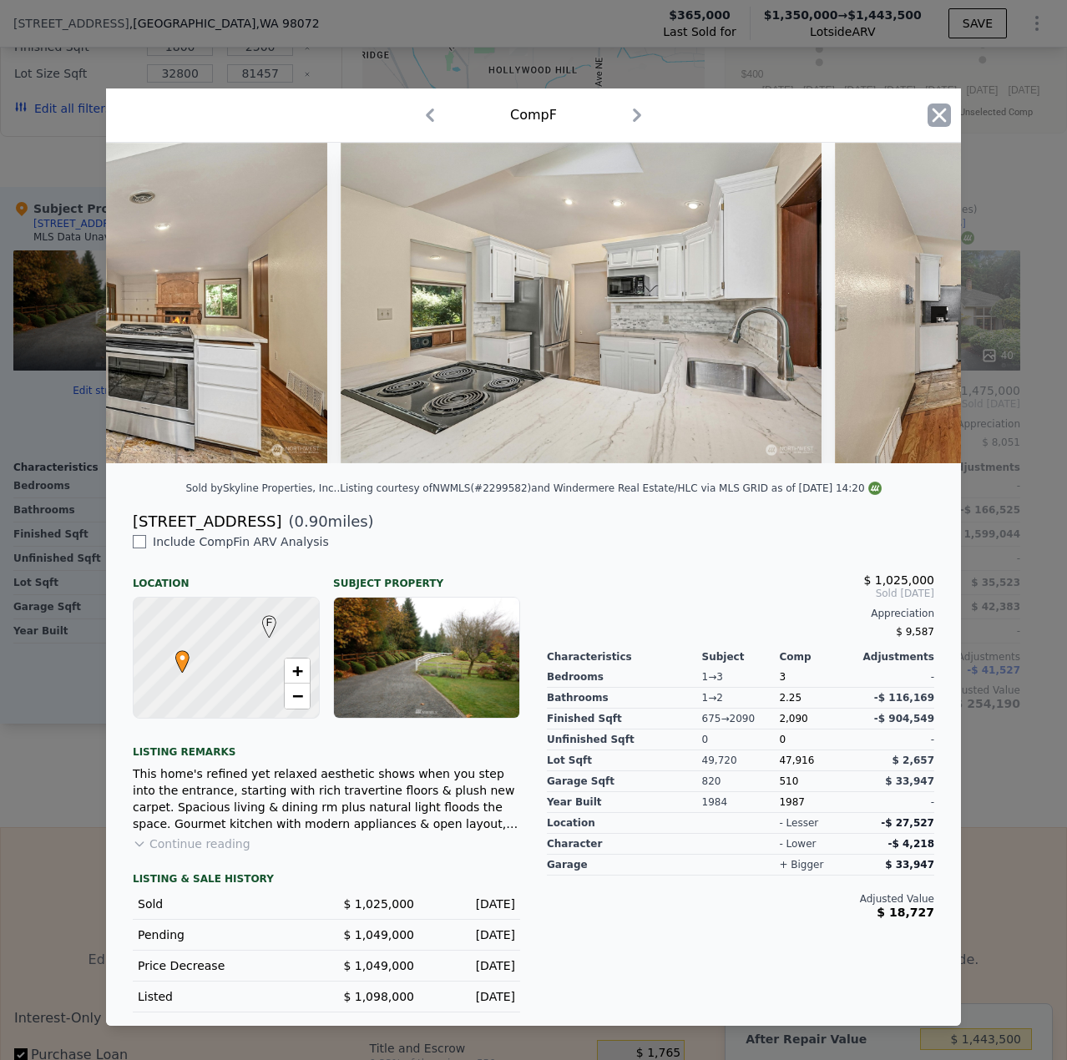
click at [936, 108] on icon "button" at bounding box center [939, 115] width 14 height 14
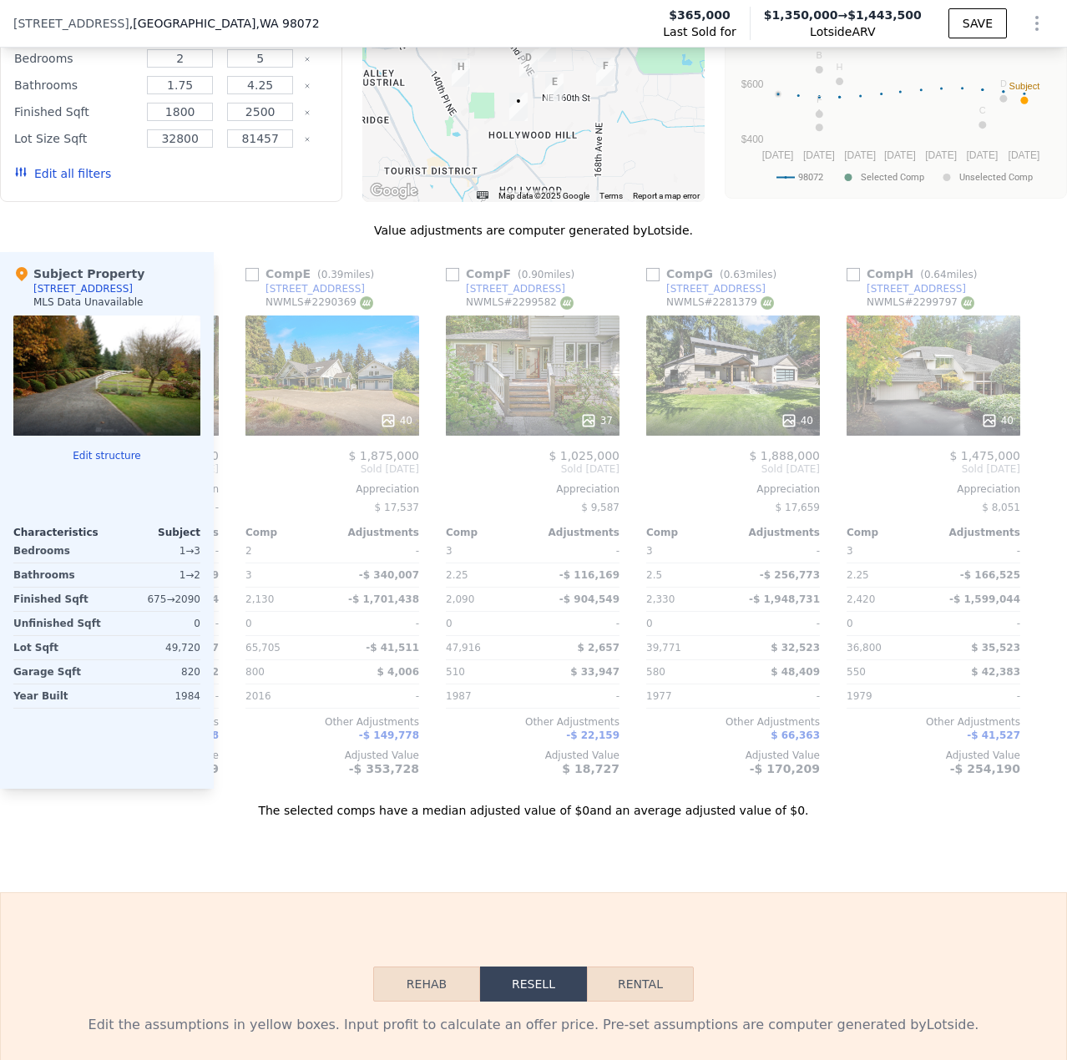
scroll to position [1163, 0]
